Goal: Find specific page/section: Find specific page/section

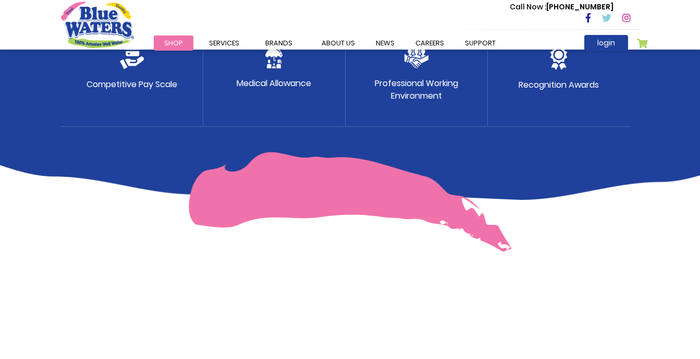
scroll to position [721, 0]
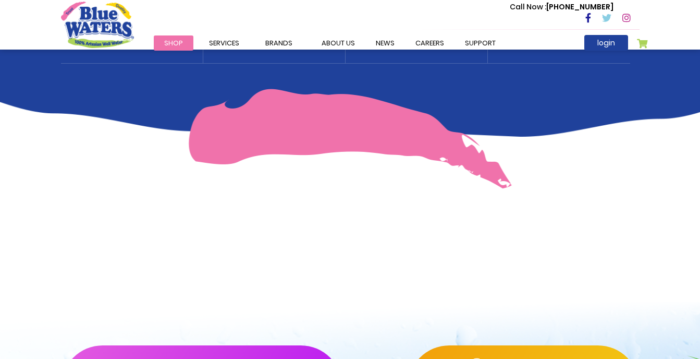
click at [432, 44] on link "careers" at bounding box center [430, 42] width 50 height 15
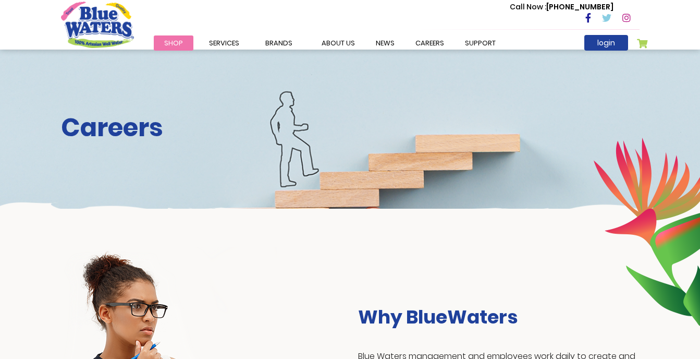
click at [0, 0] on span "Distribution" at bounding box center [0, 0] width 0 height 0
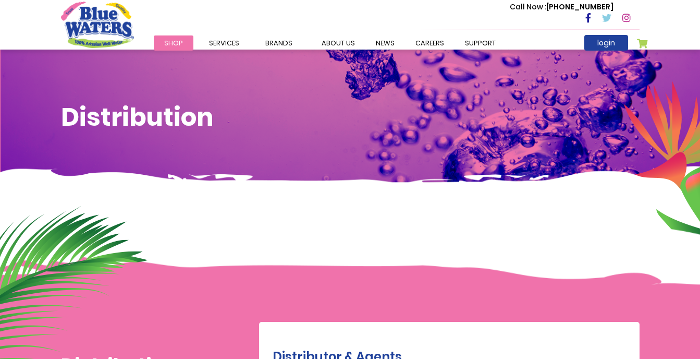
click at [428, 36] on link "careers" at bounding box center [430, 42] width 50 height 15
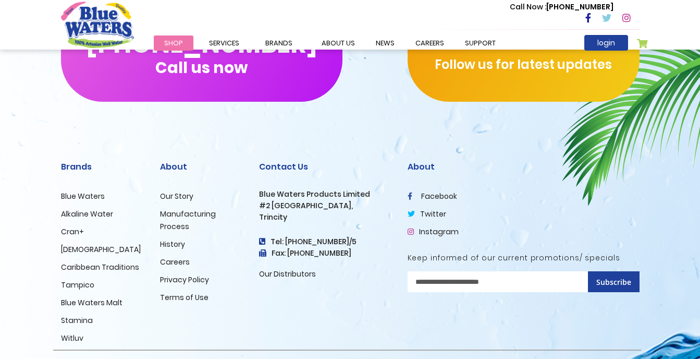
scroll to position [1085, 0]
